Goal: Transaction & Acquisition: Purchase product/service

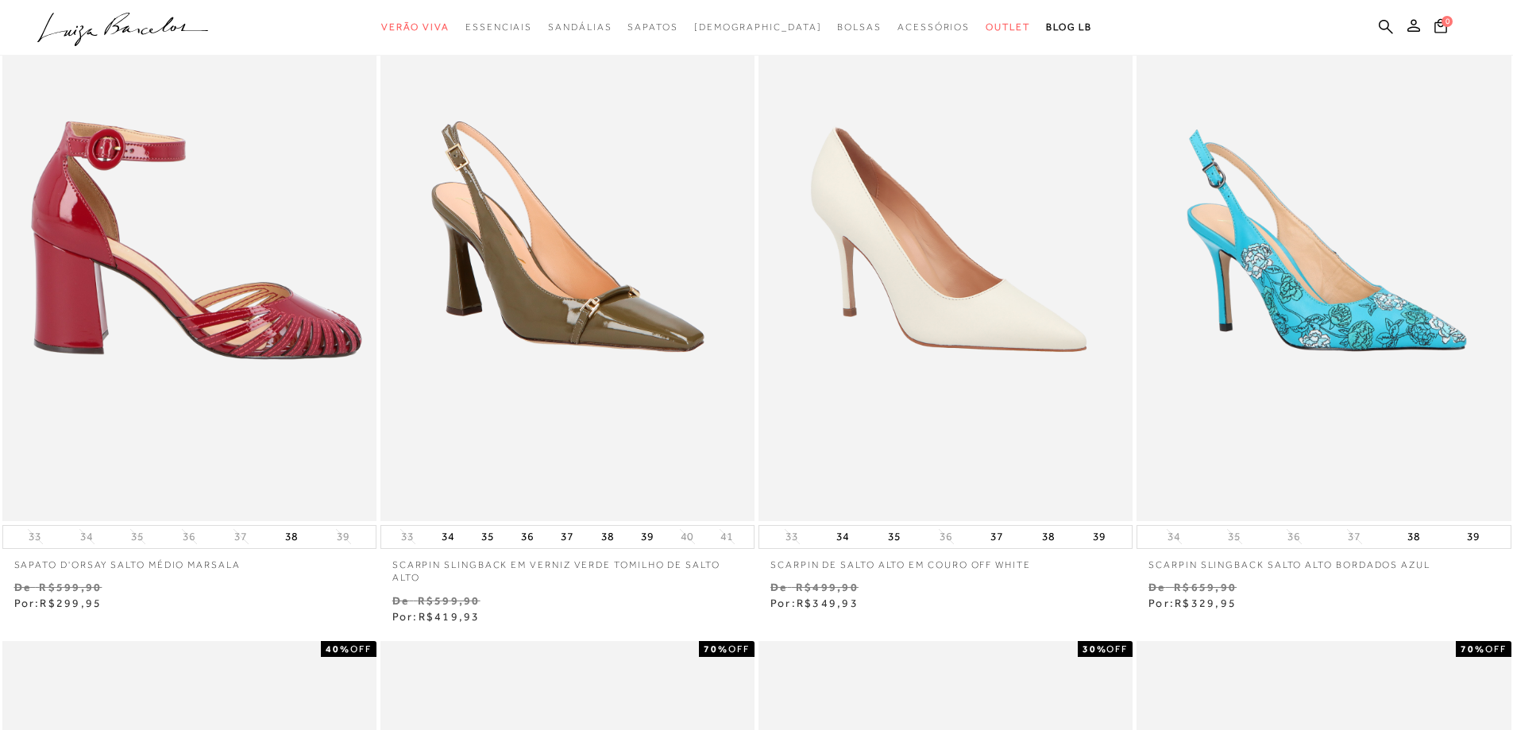
scroll to position [159, 0]
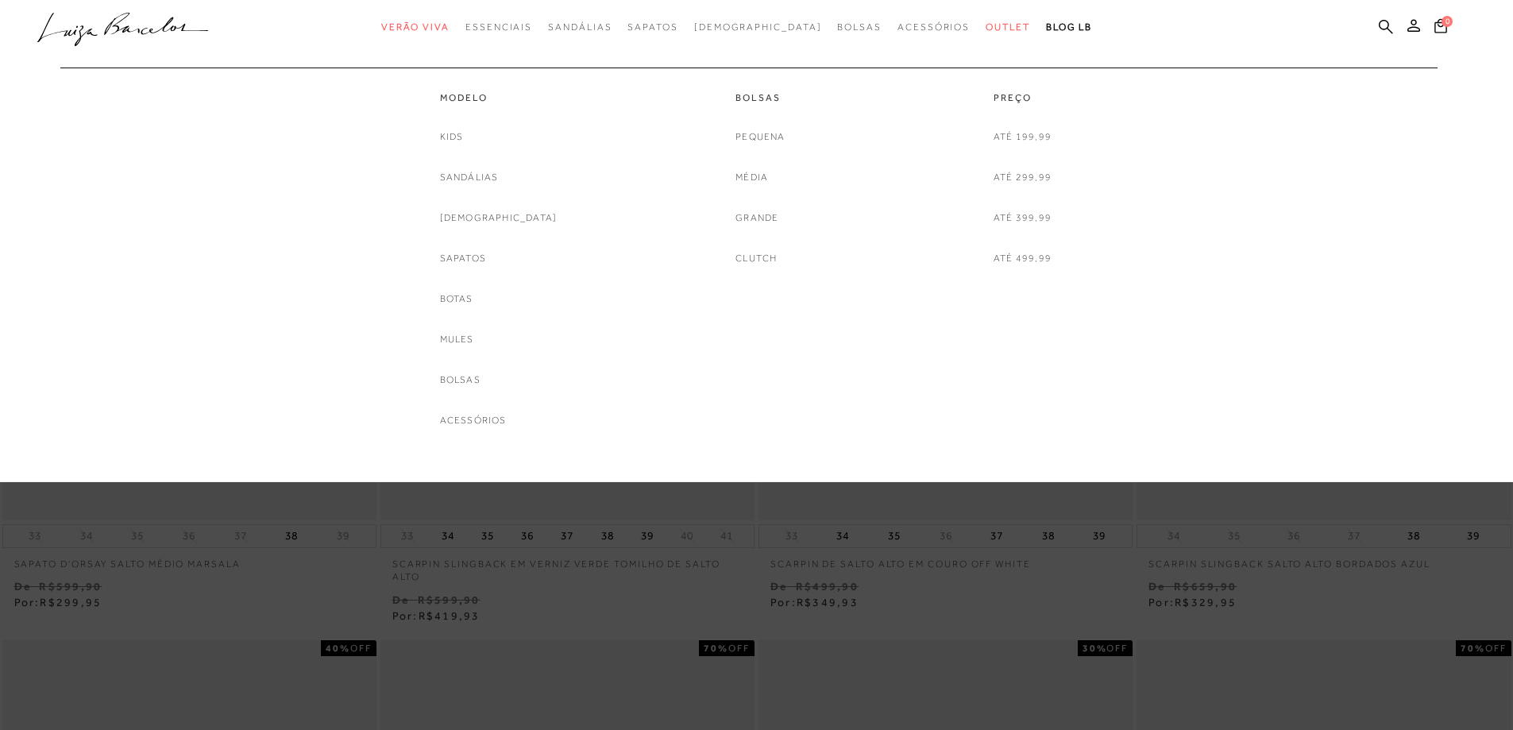
drag, startPoint x: 503, startPoint y: 96, endPoint x: 452, endPoint y: 63, distance: 60.8
click at [503, 96] on link "Modelo" at bounding box center [499, 97] width 118 height 13
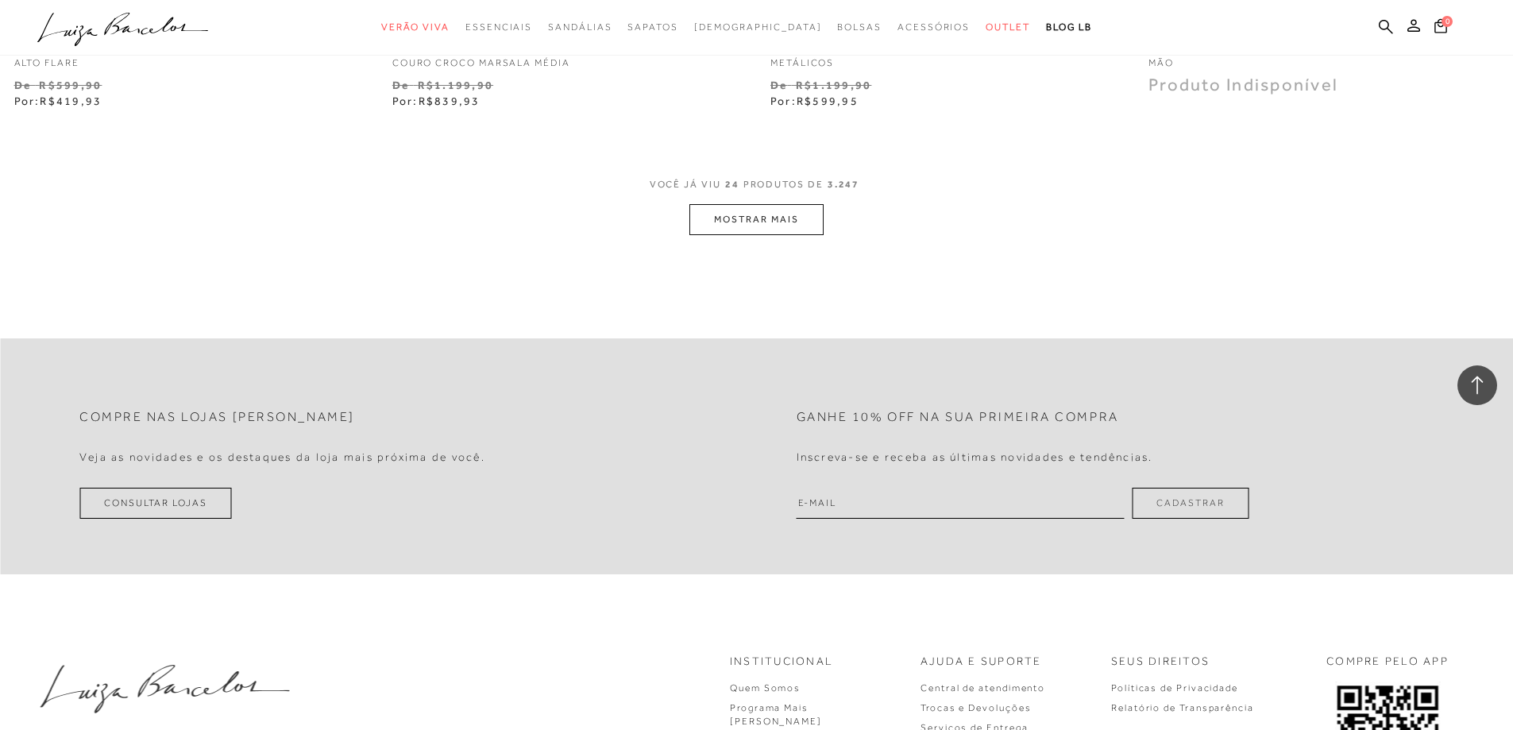
scroll to position [4209, 0]
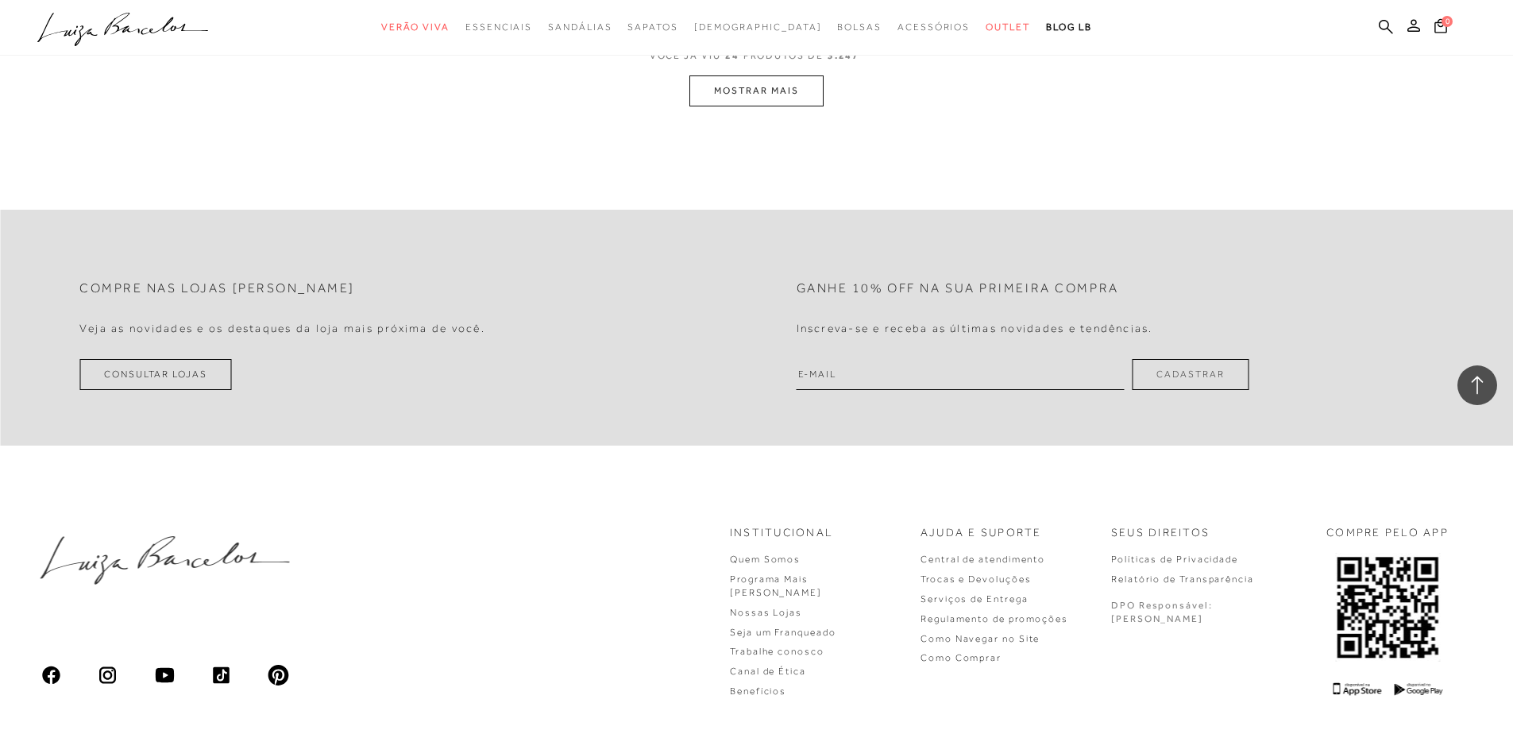
click at [693, 90] on button "MOSTRAR MAIS" at bounding box center [755, 90] width 133 height 31
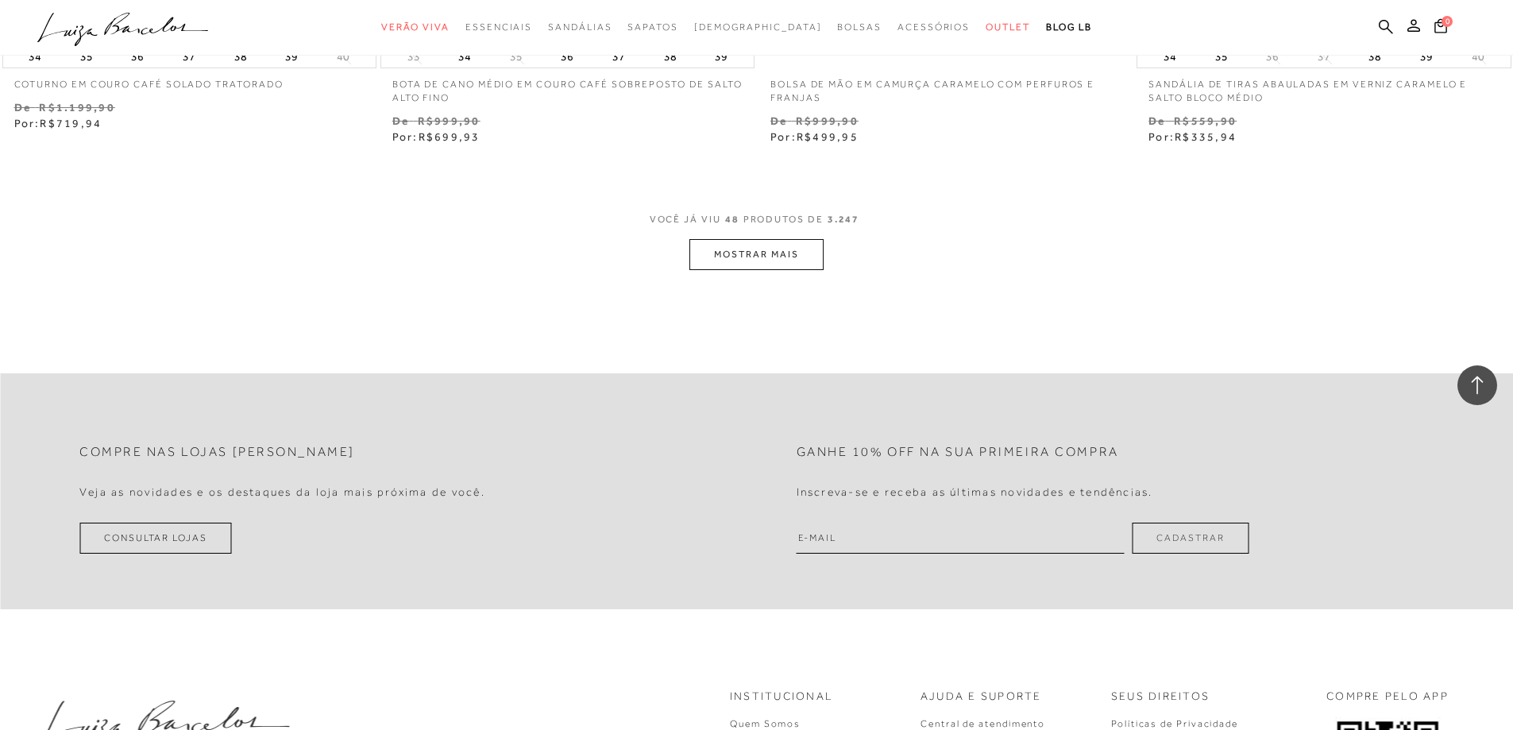
scroll to position [7970, 0]
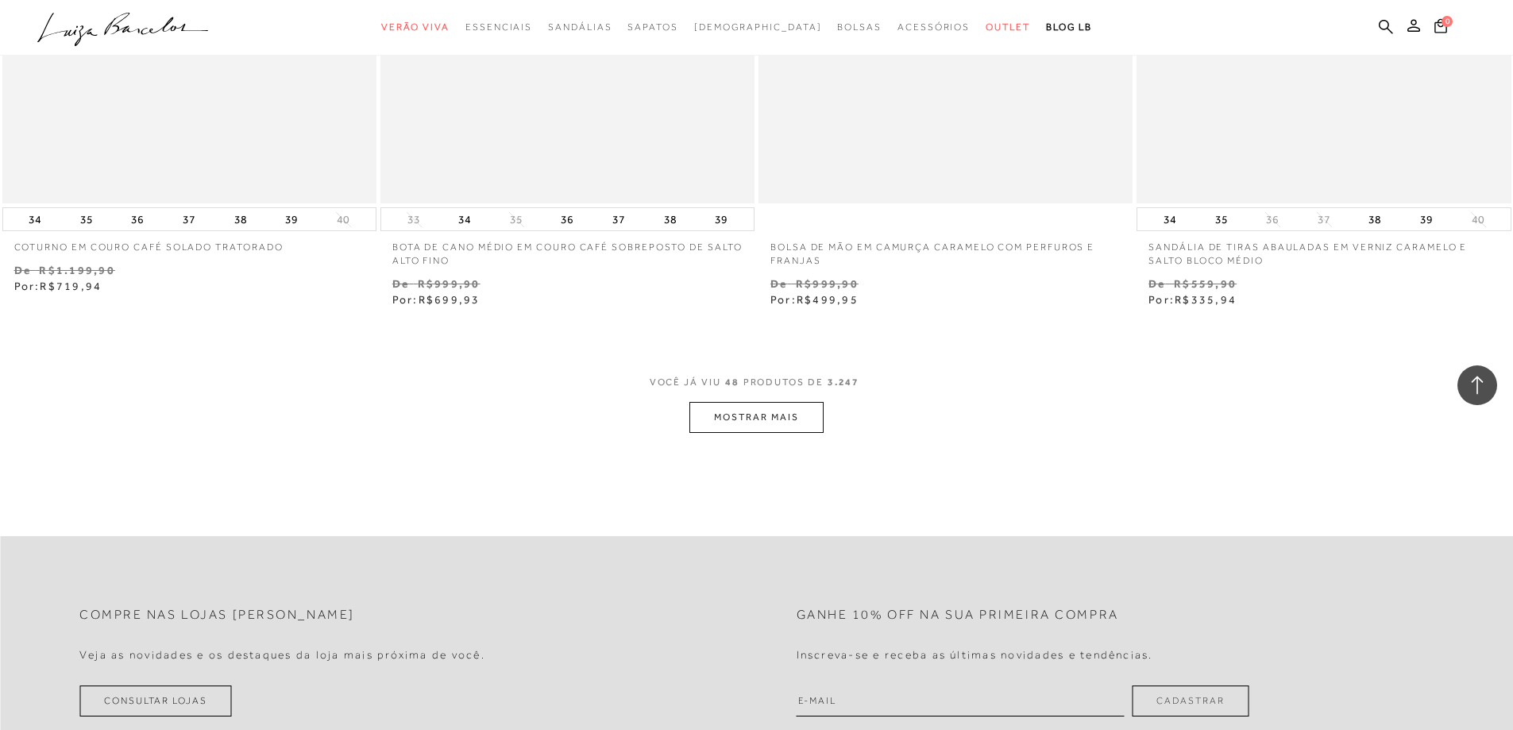
click at [758, 418] on button "MOSTRAR MAIS" at bounding box center [755, 417] width 133 height 31
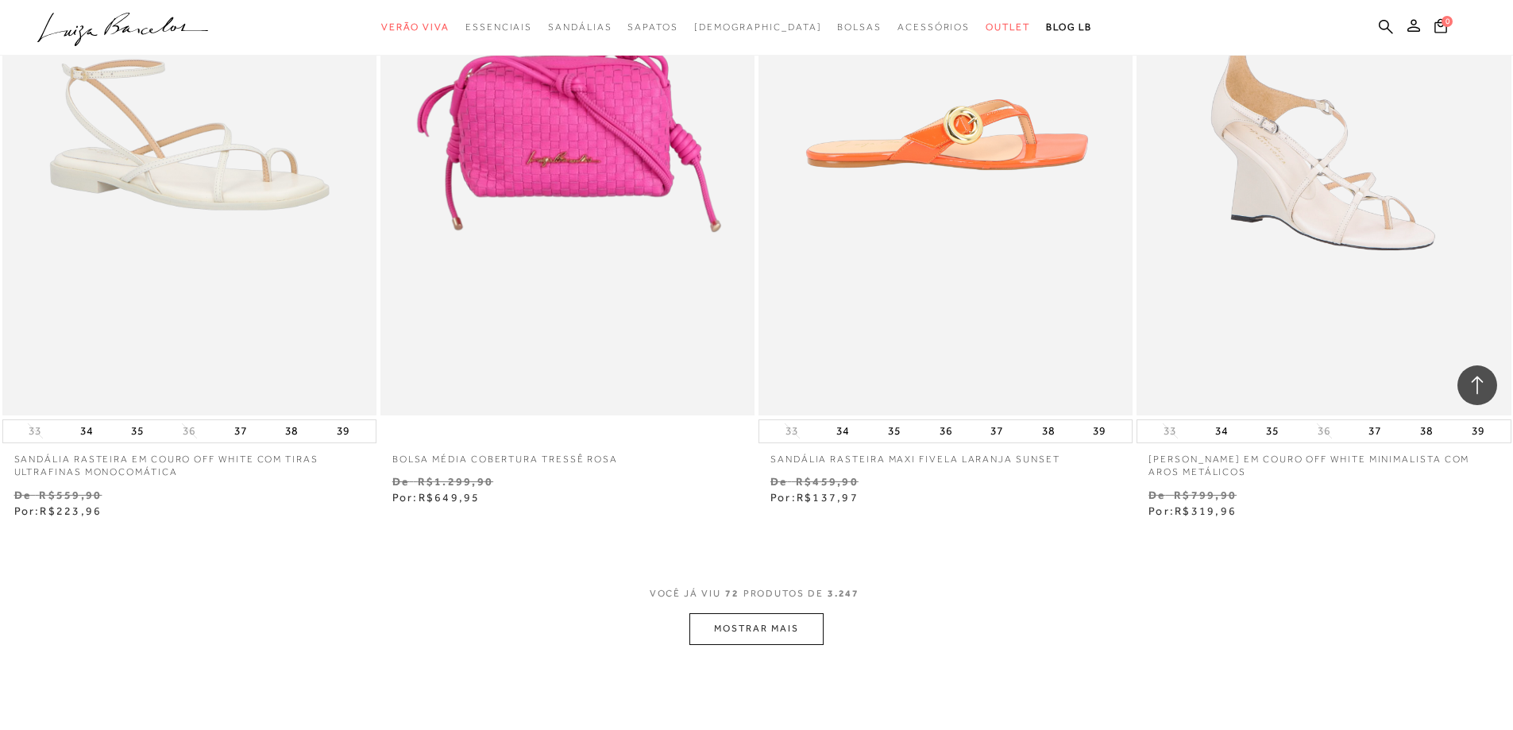
scroll to position [11862, 0]
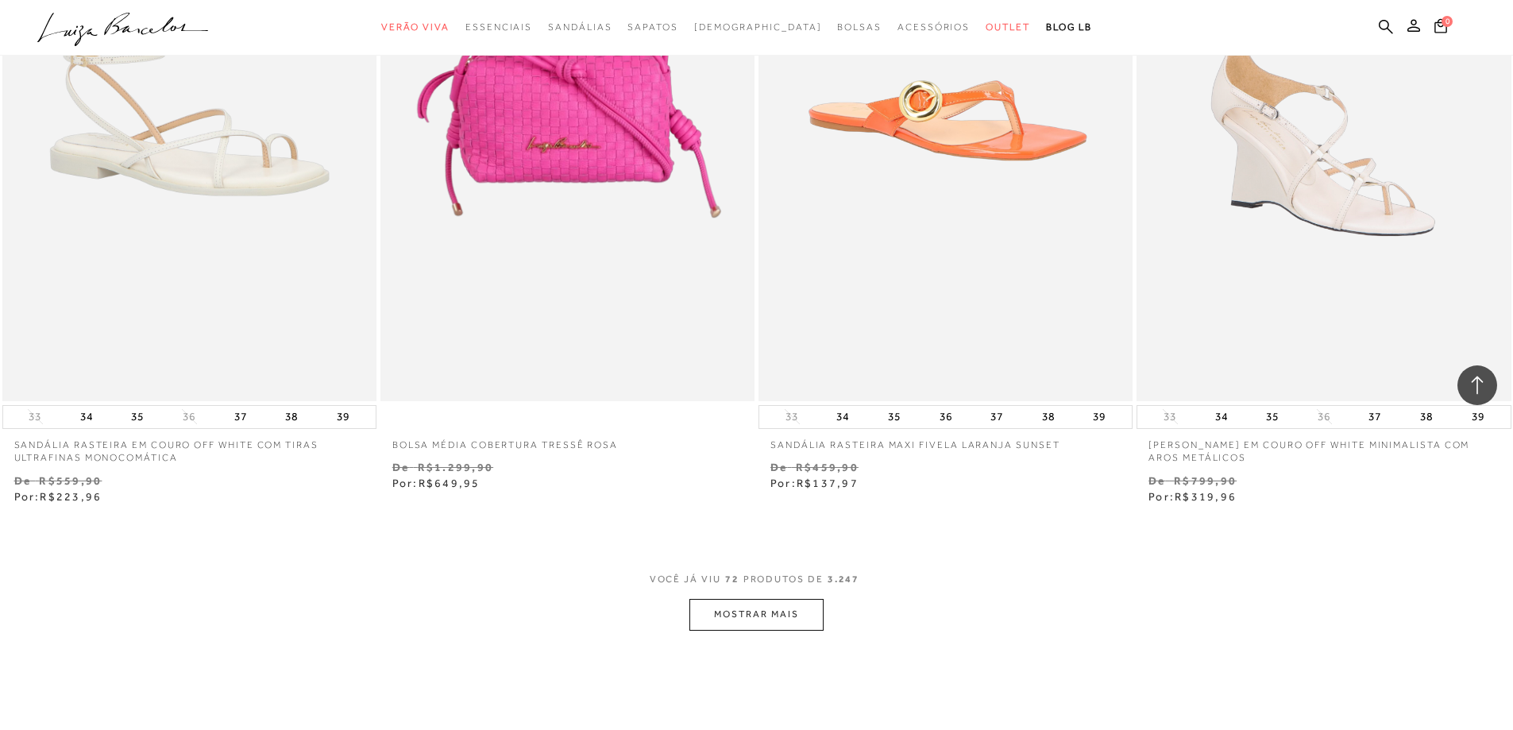
click at [794, 618] on button "MOSTRAR MAIS" at bounding box center [755, 614] width 133 height 31
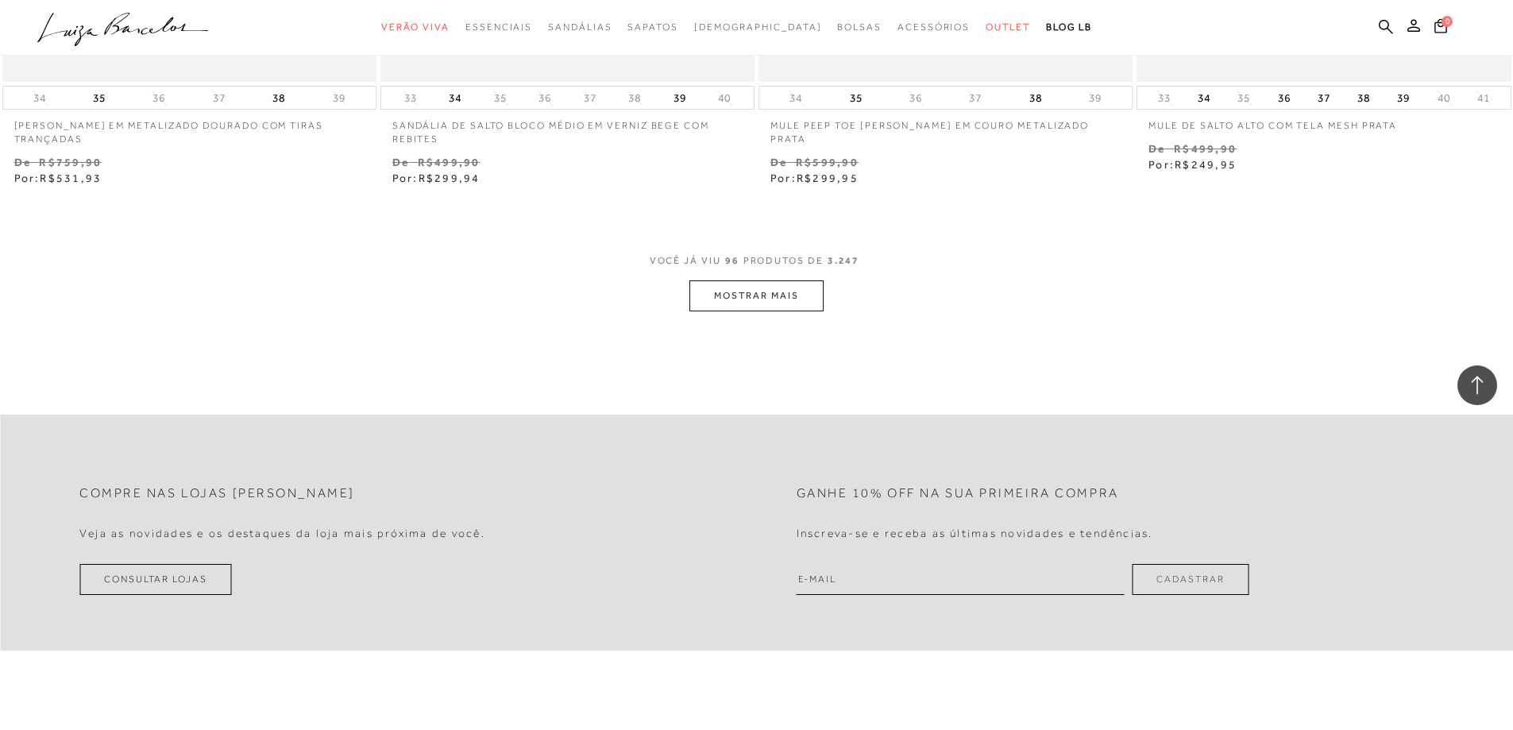
scroll to position [16309, 0]
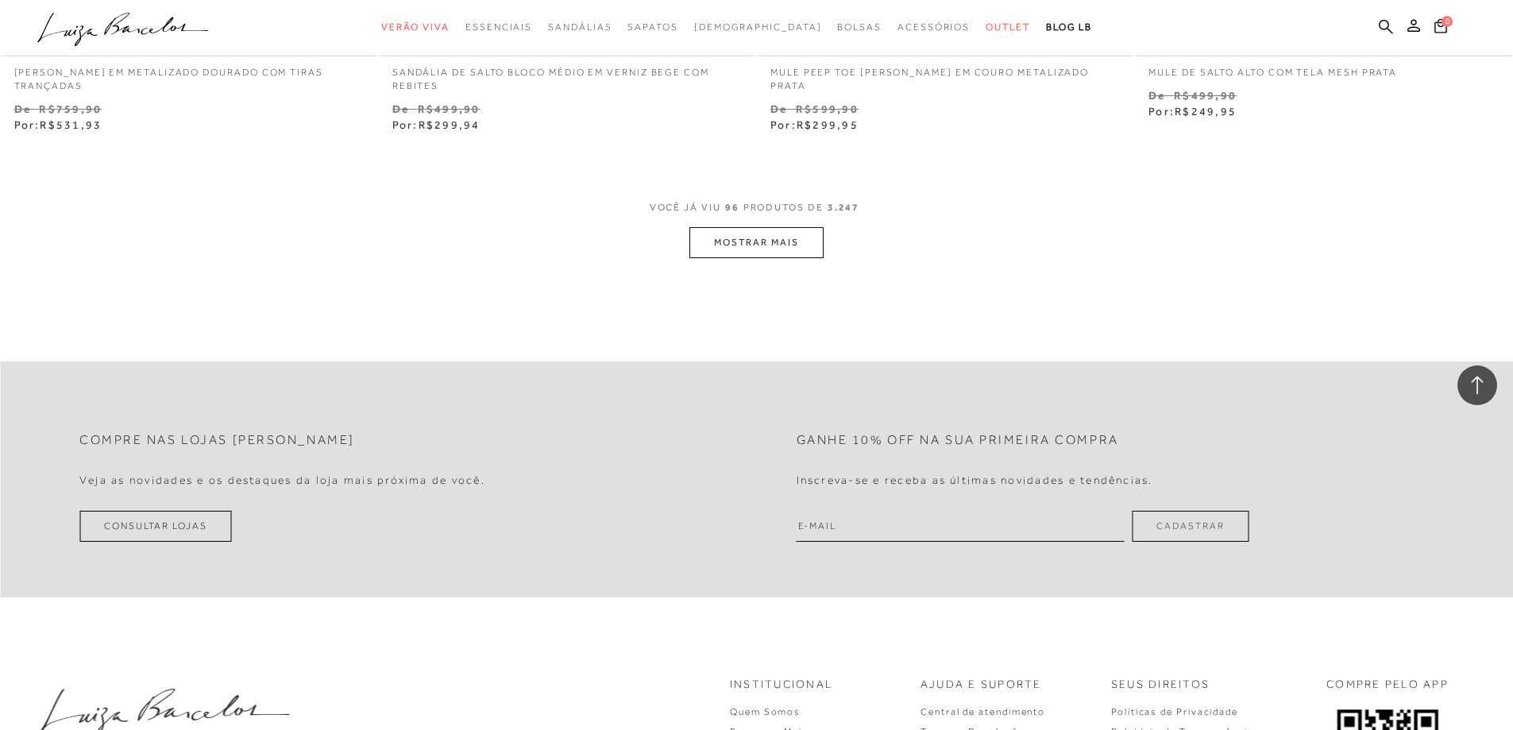
click at [770, 231] on button "MOSTRAR MAIS" at bounding box center [755, 242] width 133 height 31
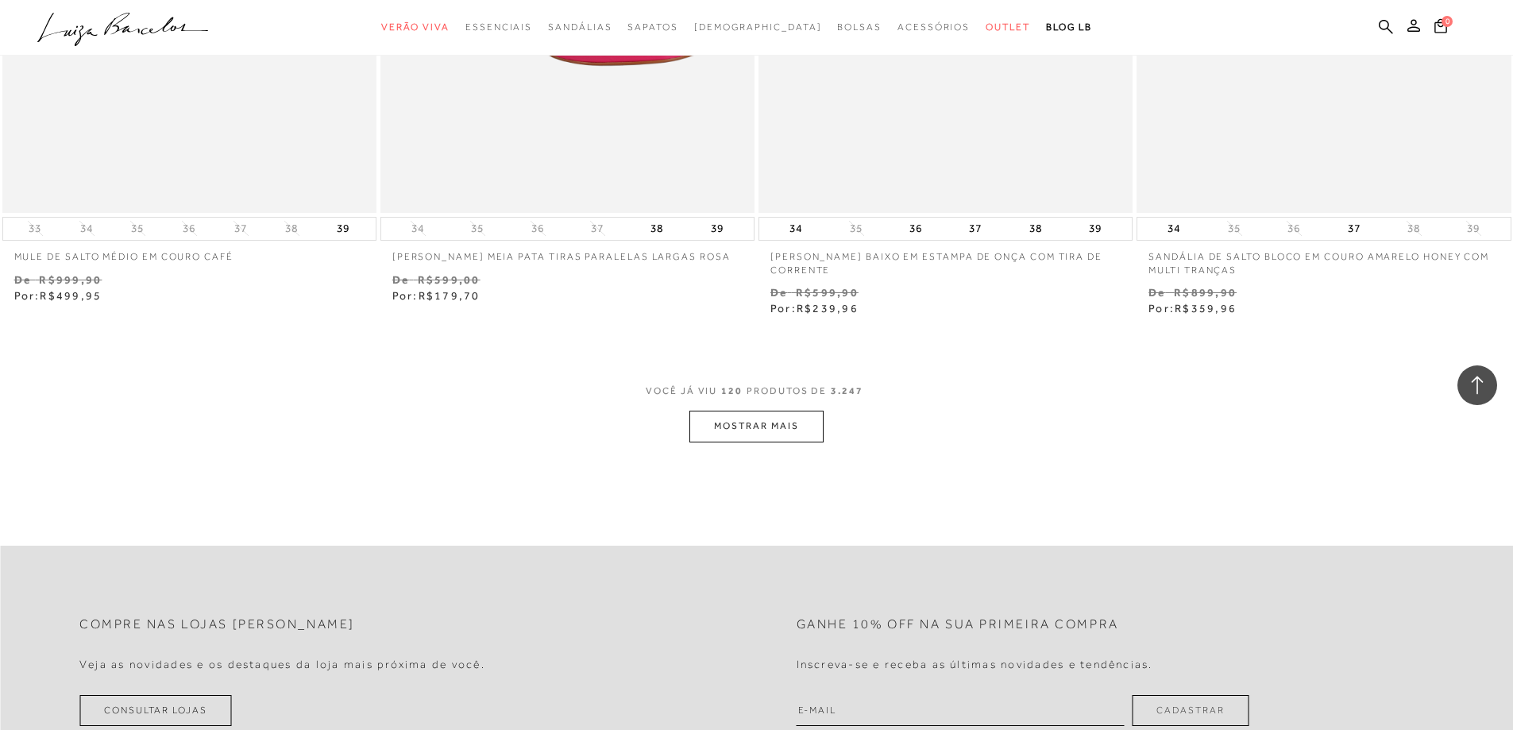
scroll to position [20517, 0]
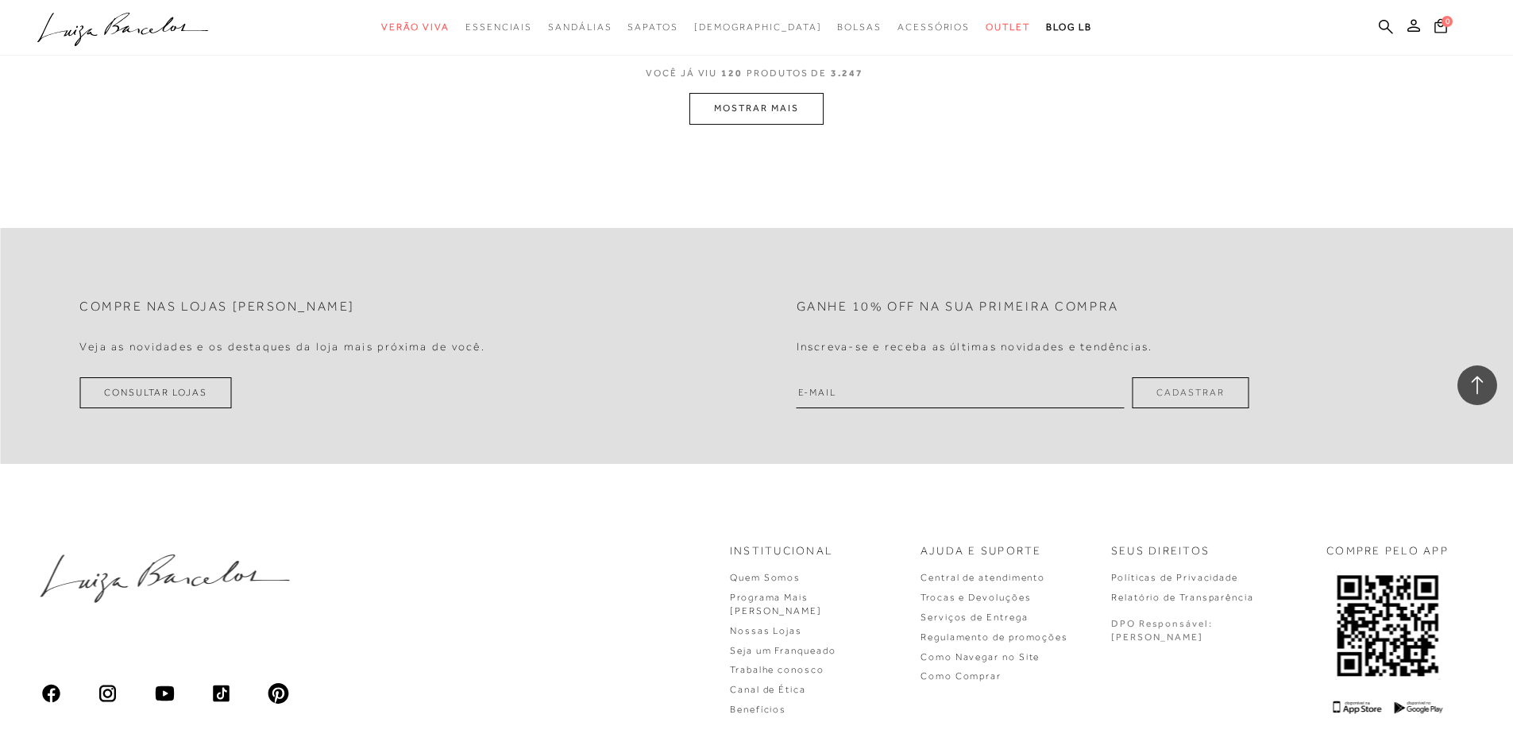
click at [737, 102] on button "MOSTRAR MAIS" at bounding box center [755, 108] width 133 height 31
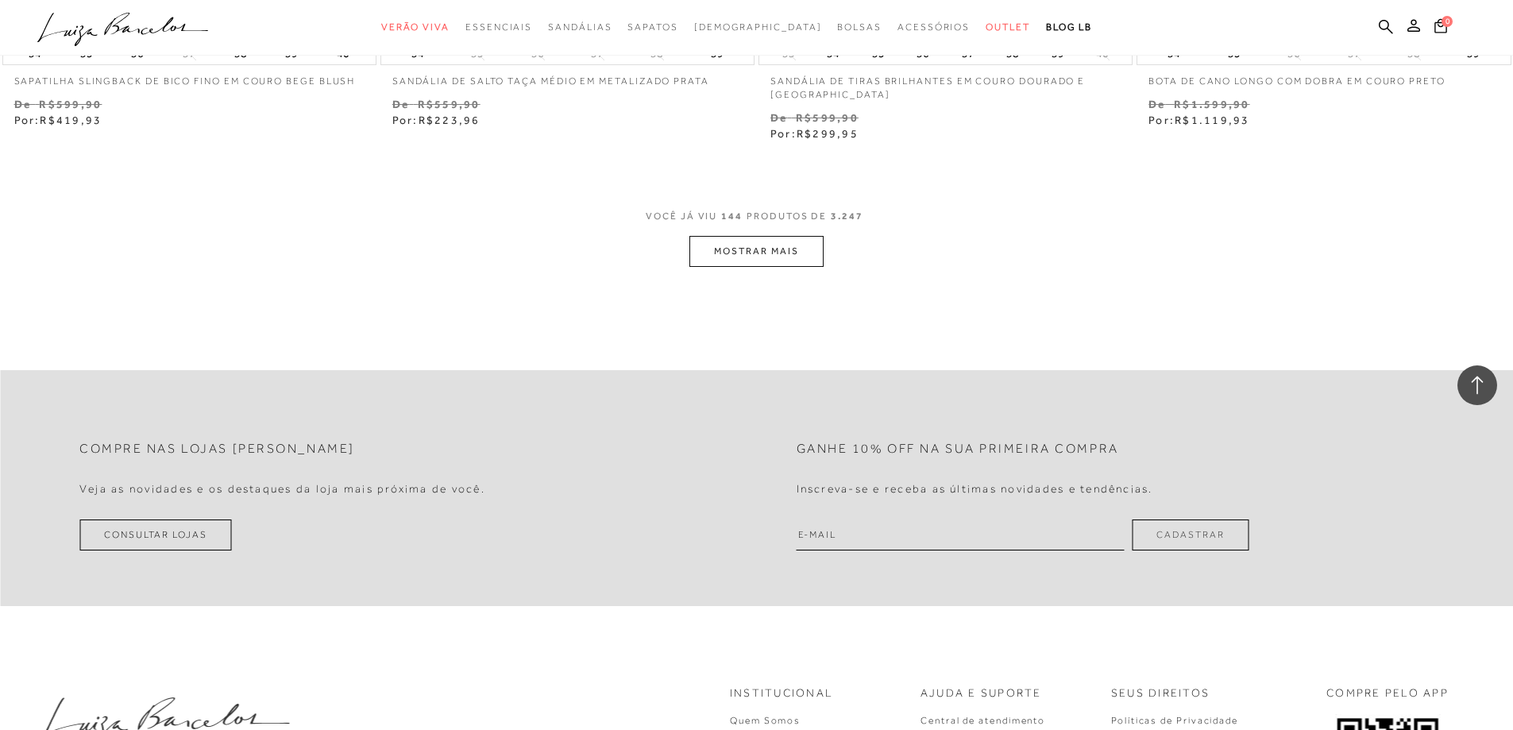
scroll to position [24488, 0]
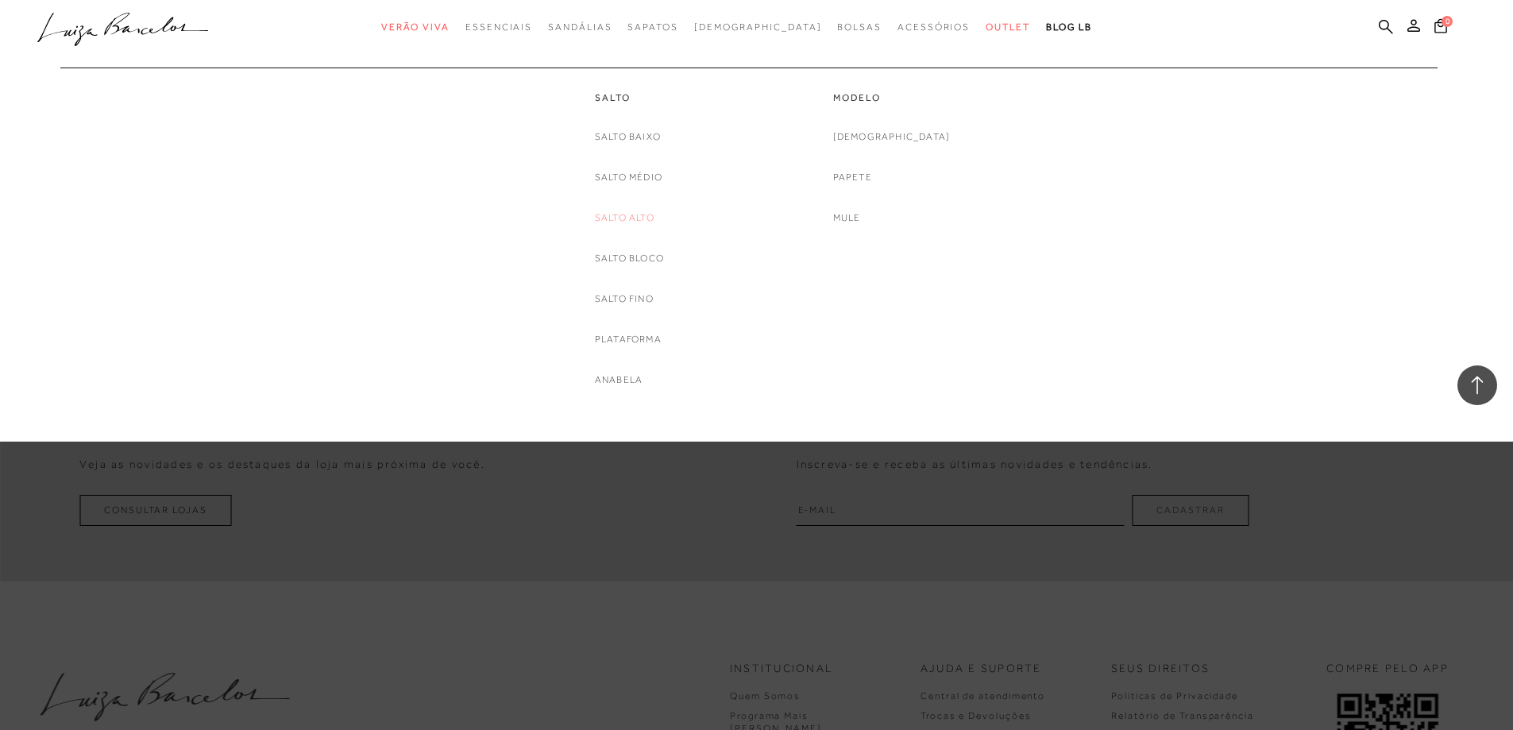
click at [649, 218] on link "Salto Alto" at bounding box center [625, 218] width 60 height 17
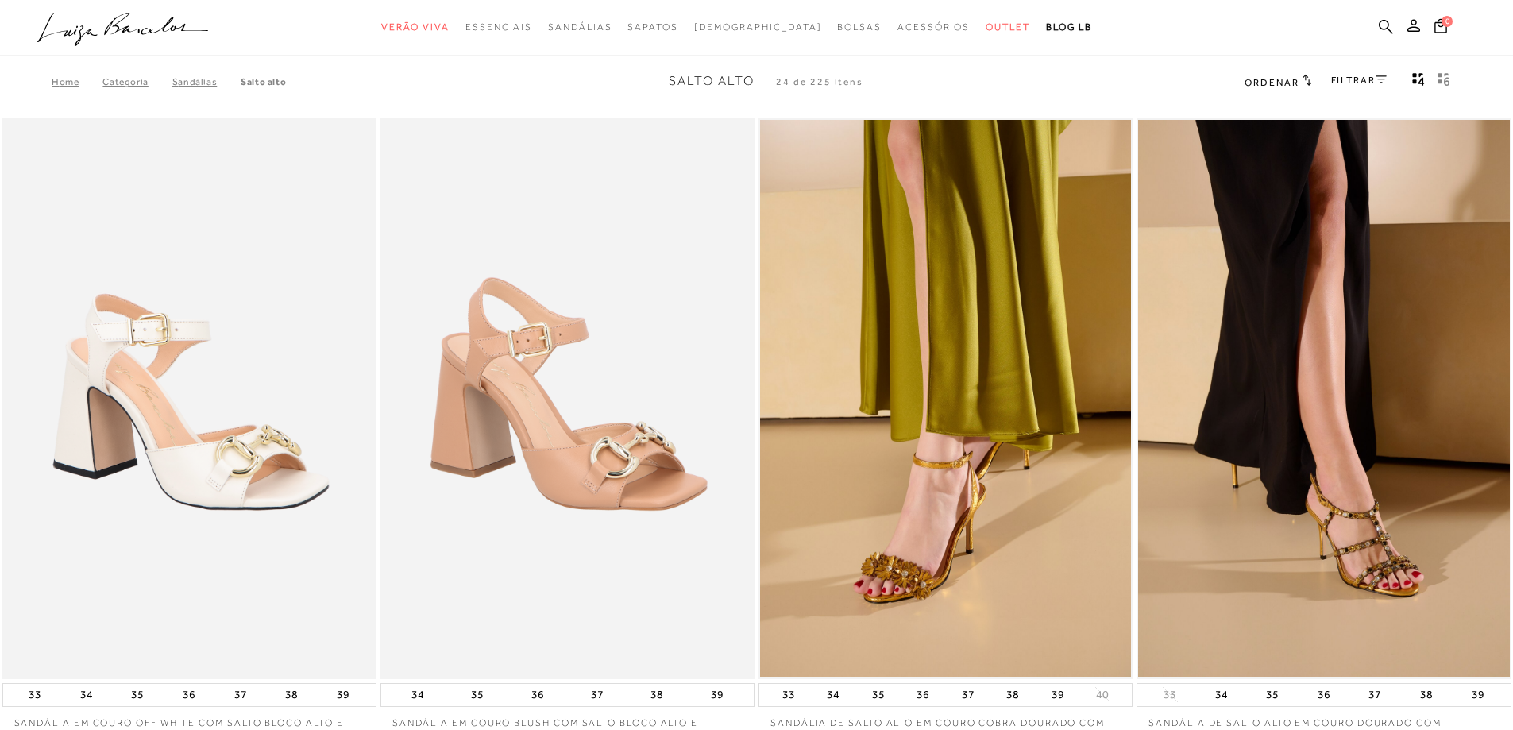
click at [1356, 83] on link "FILTRAR" at bounding box center [1359, 80] width 56 height 11
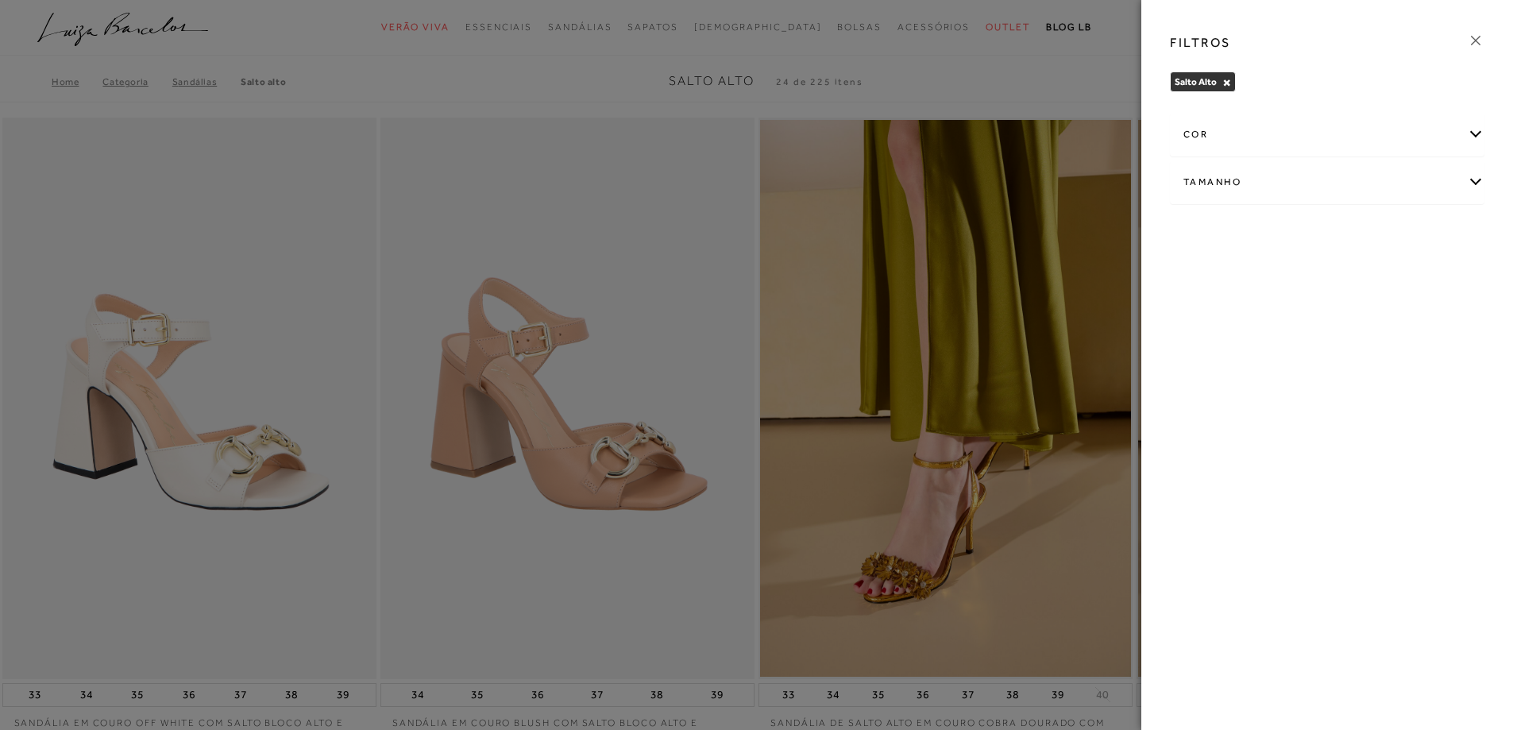
click at [1220, 134] on div "cor" at bounding box center [1327, 135] width 313 height 42
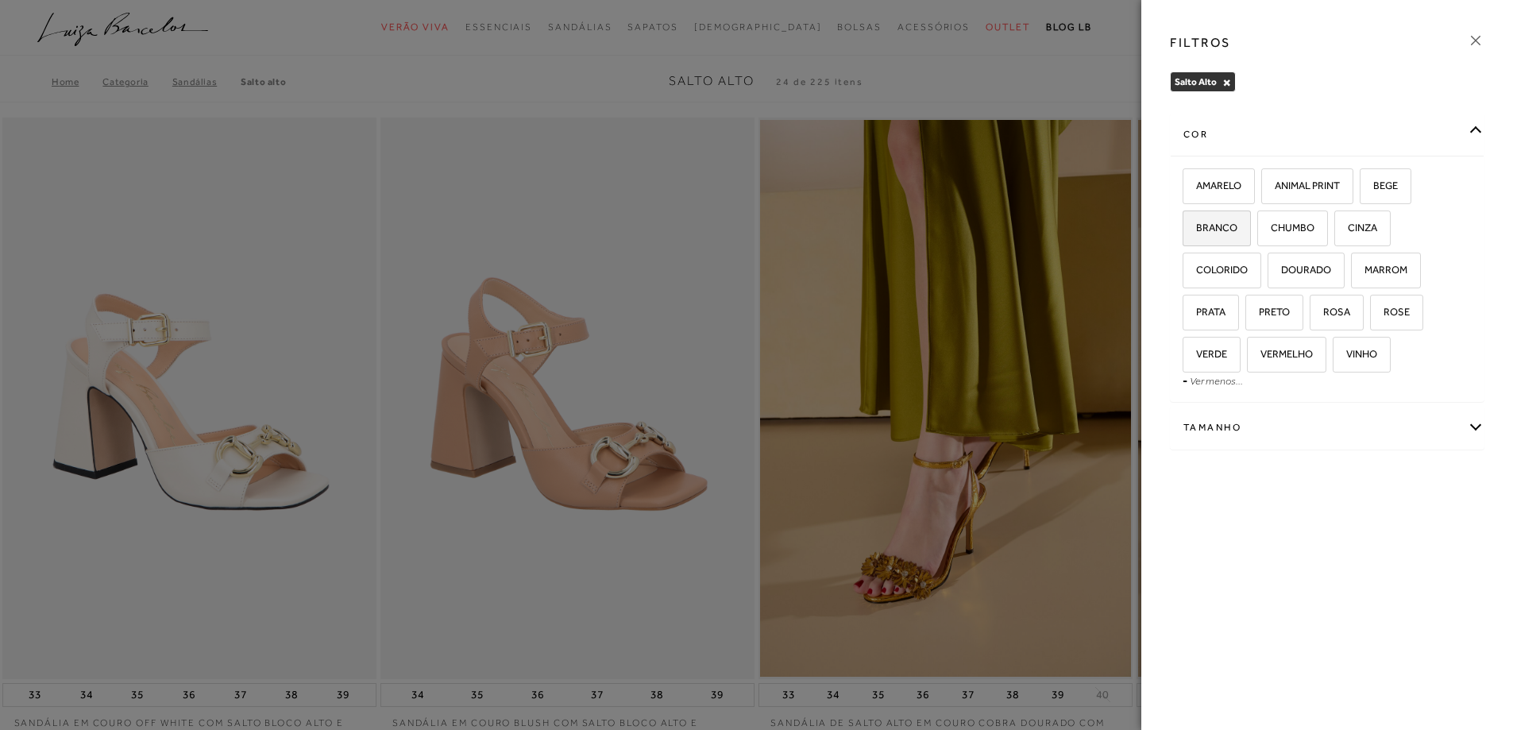
click at [1242, 223] on label "BRANCO" at bounding box center [1216, 228] width 67 height 34
click at [1196, 223] on input "BRANCO" at bounding box center [1188, 230] width 16 height 16
checkbox input "true"
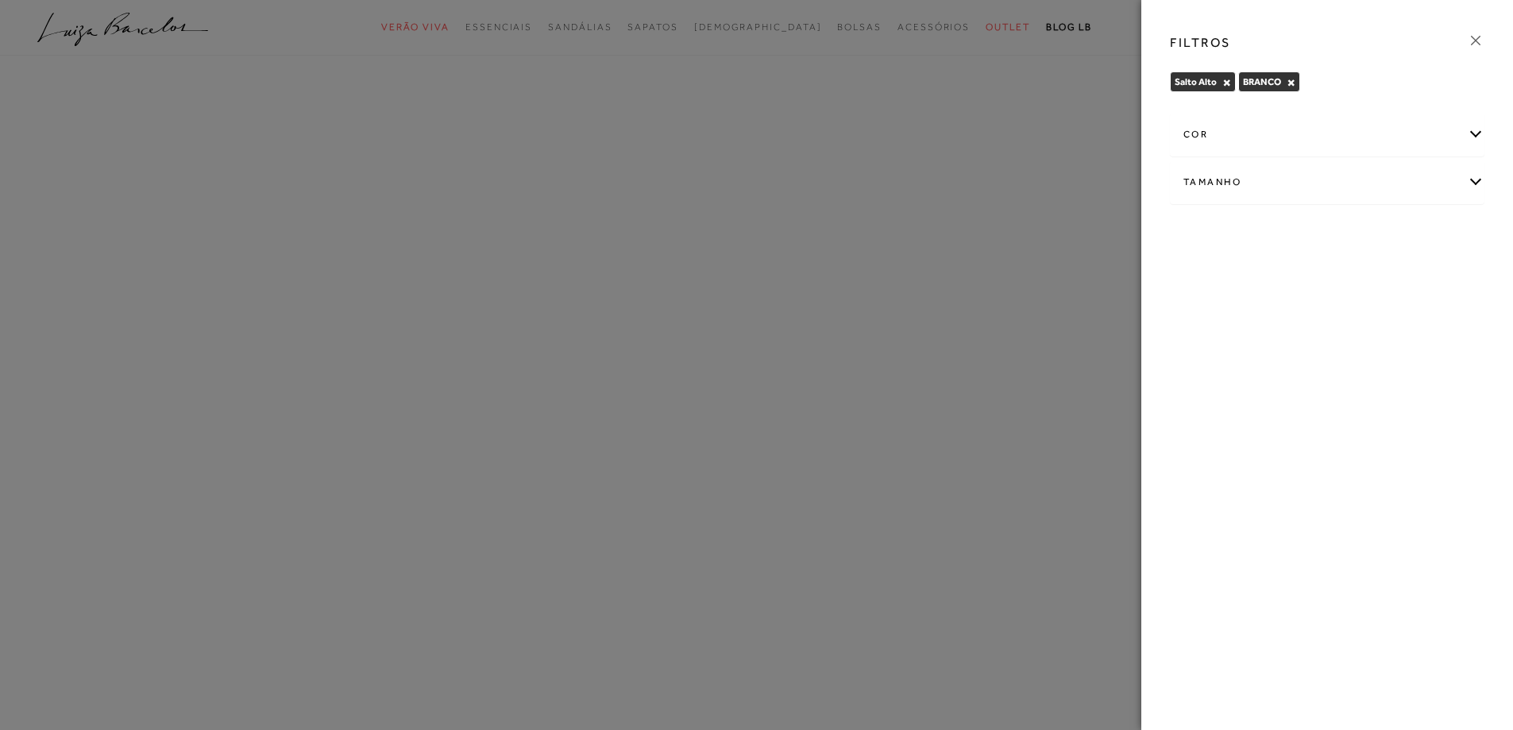
click at [1290, 129] on div "cor" at bounding box center [1327, 135] width 313 height 42
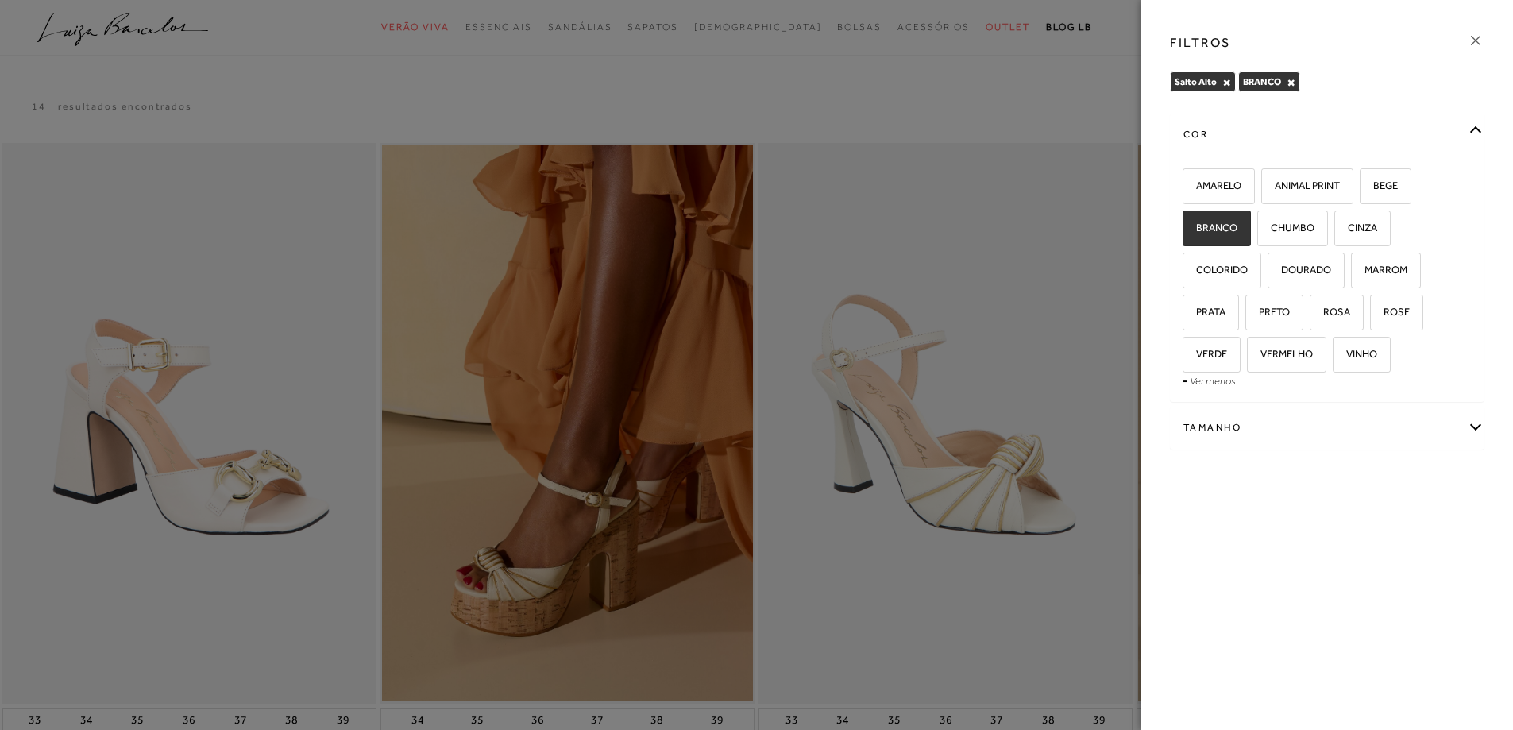
click at [1470, 137] on div "cor" at bounding box center [1327, 135] width 313 height 42
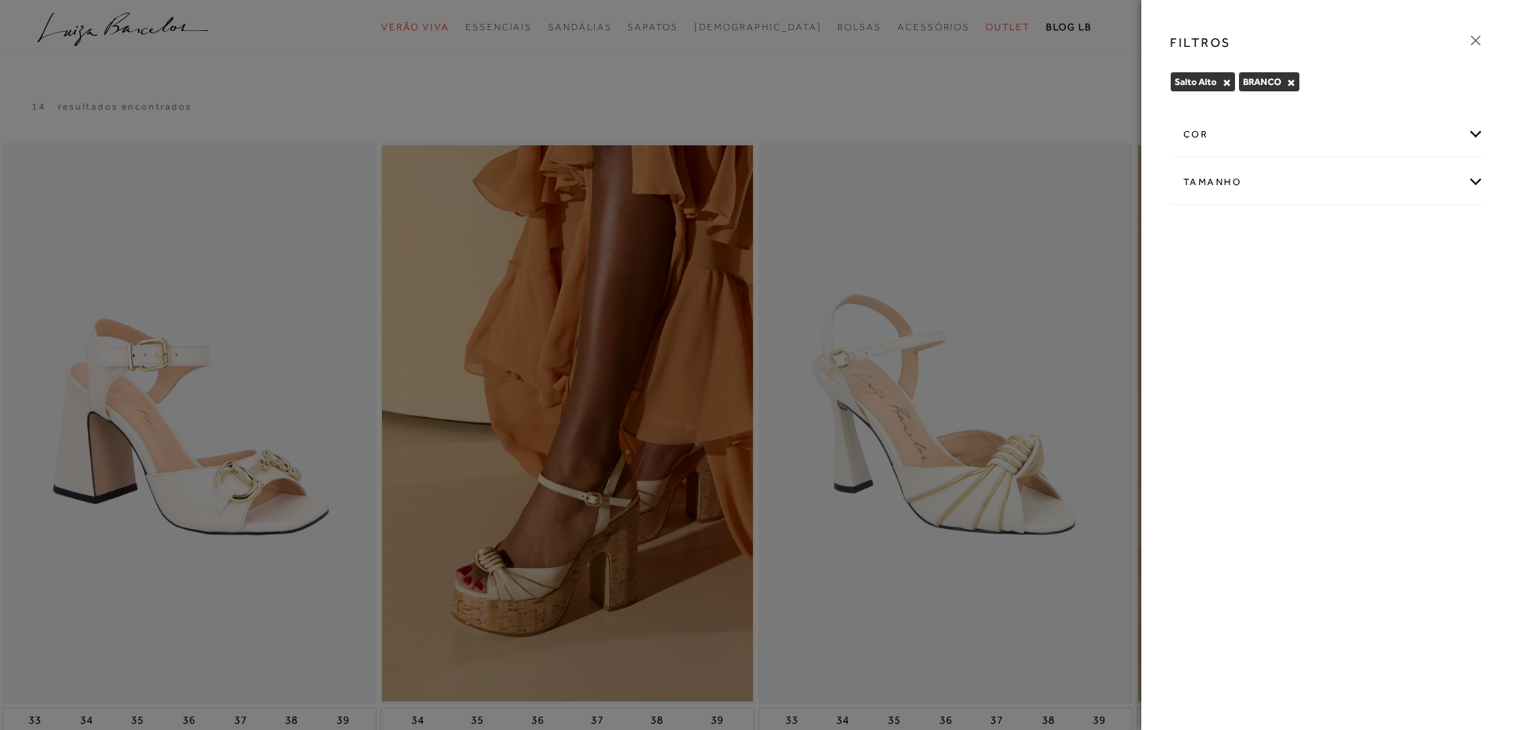
click at [0, 403] on div at bounding box center [756, 365] width 1513 height 730
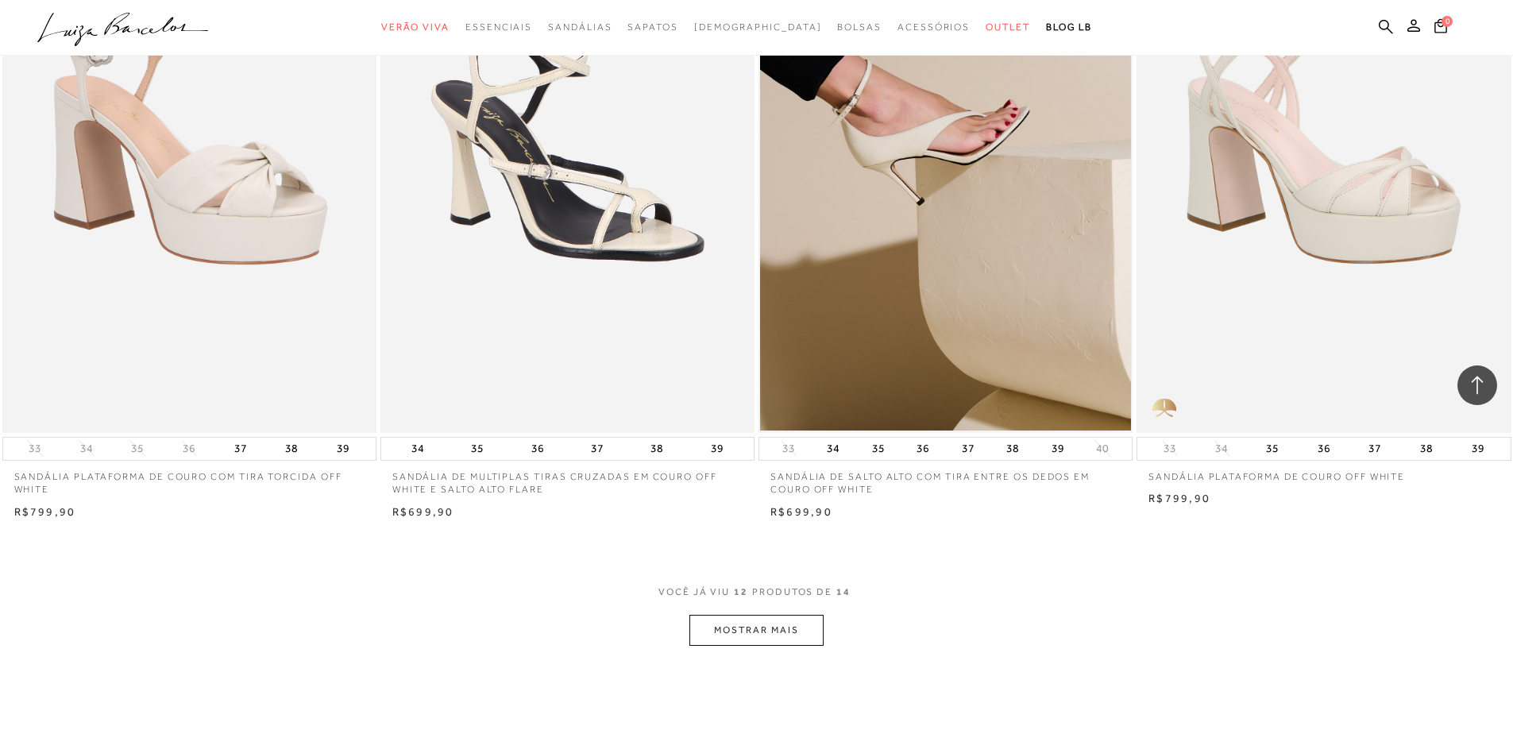
scroll to position [1985, 0]
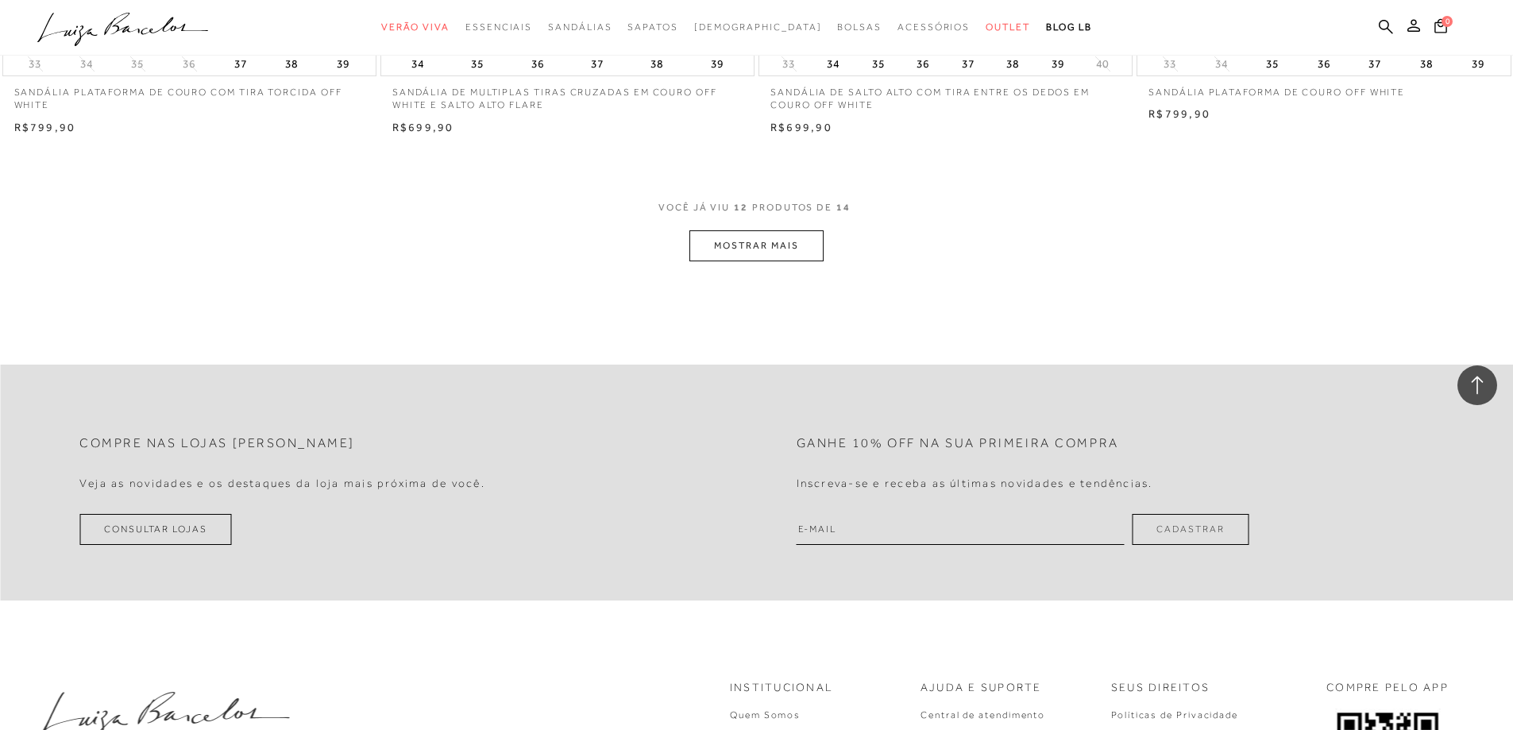
click at [739, 252] on button "MOSTRAR MAIS" at bounding box center [755, 245] width 133 height 31
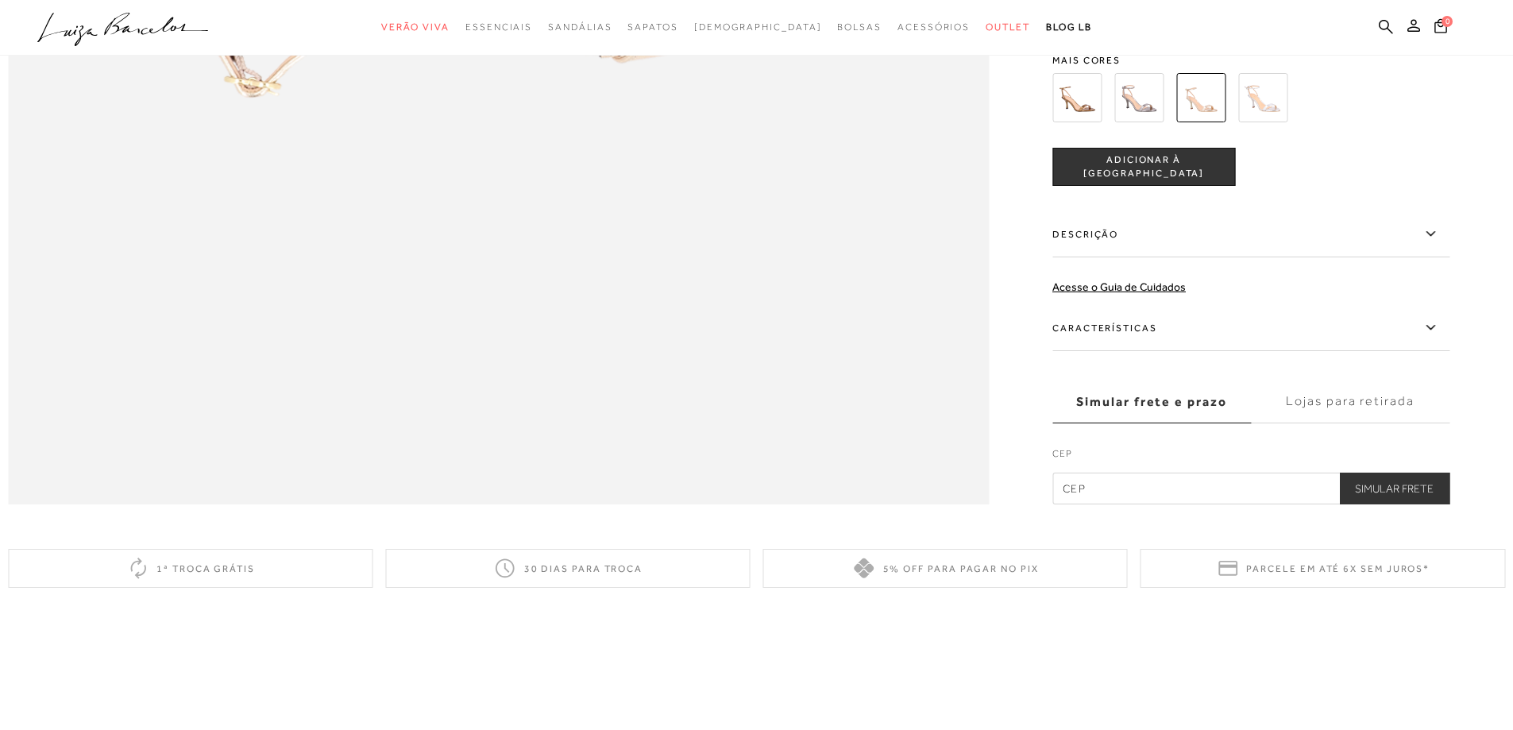
scroll to position [1985, 0]
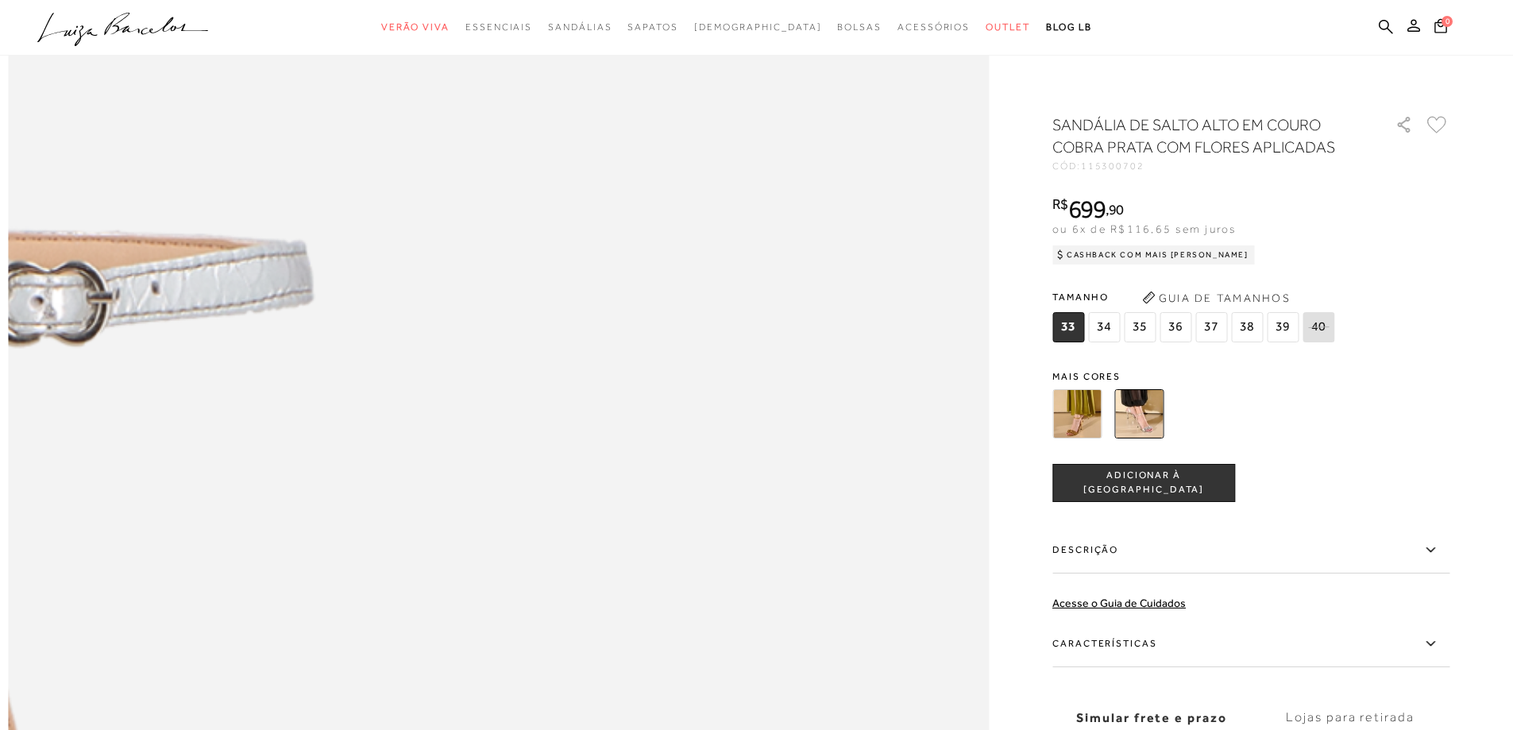
scroll to position [1588, 0]
